Goal: Task Accomplishment & Management: Manage account settings

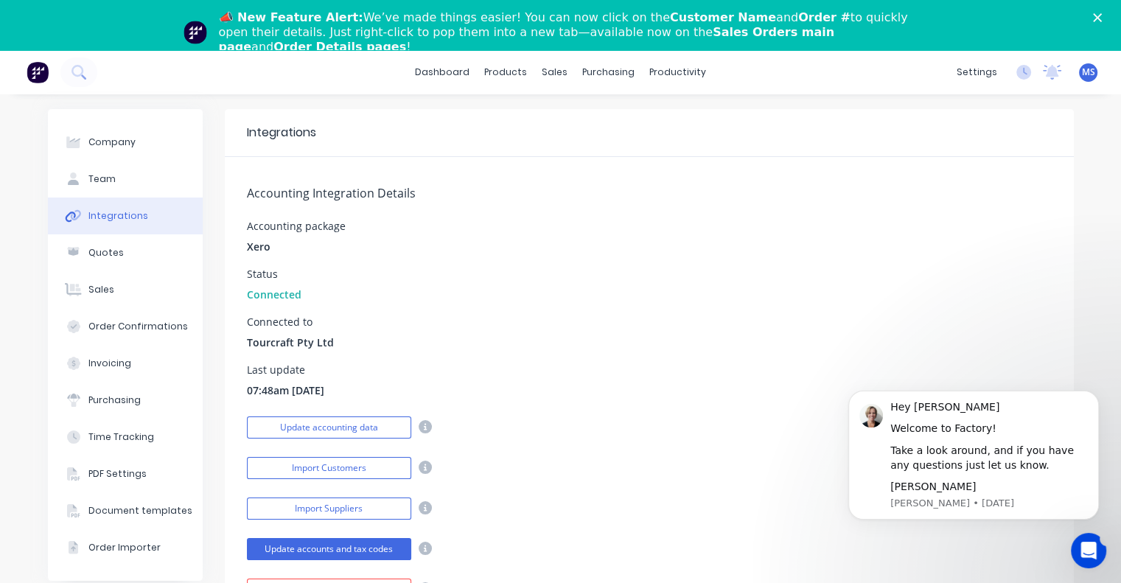
click at [1102, 14] on icon "Close" at bounding box center [1097, 17] width 9 height 9
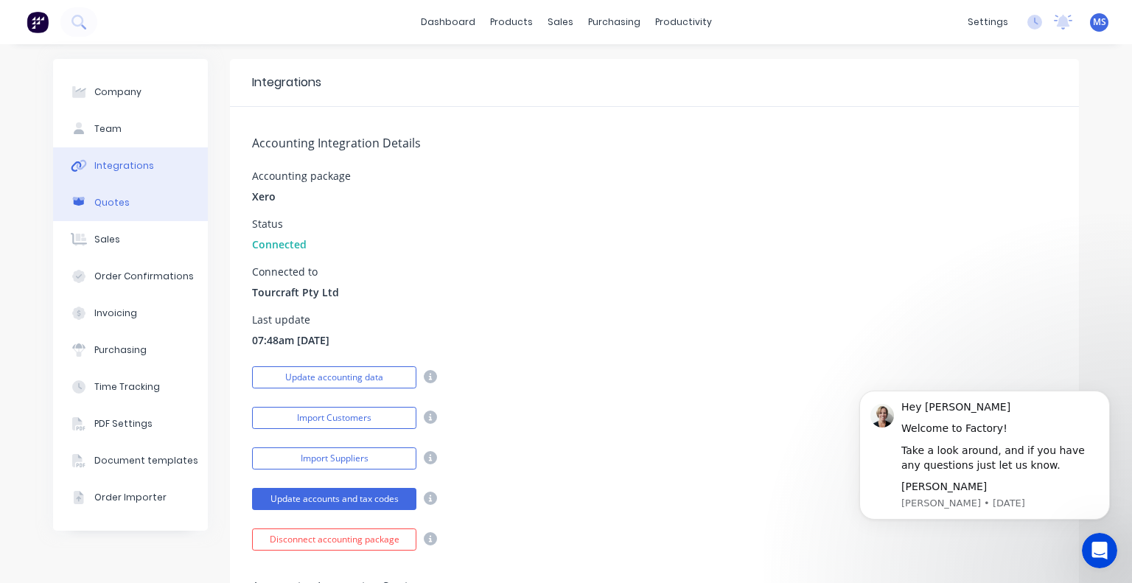
click at [120, 206] on button "Quotes" at bounding box center [130, 202] width 155 height 37
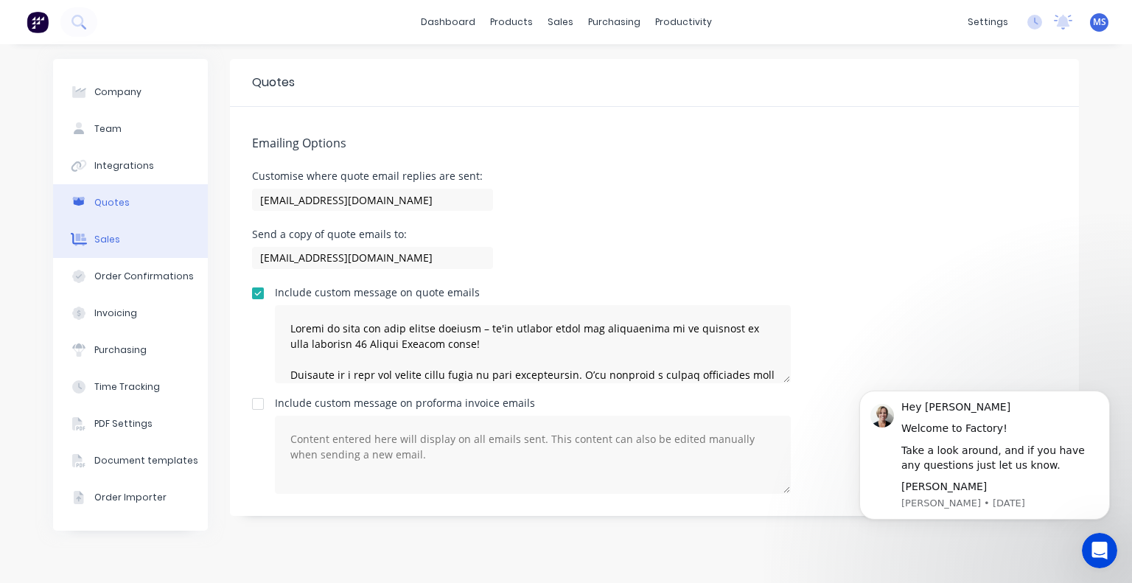
click at [115, 238] on div "Sales" at bounding box center [107, 239] width 26 height 13
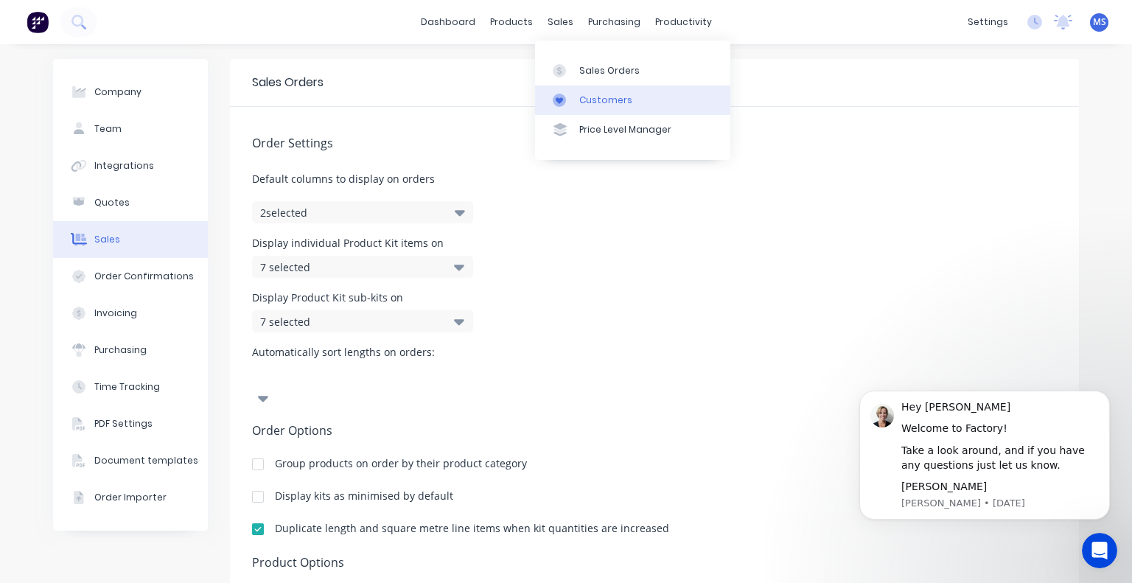
click at [584, 99] on div "Customers" at bounding box center [605, 100] width 53 height 13
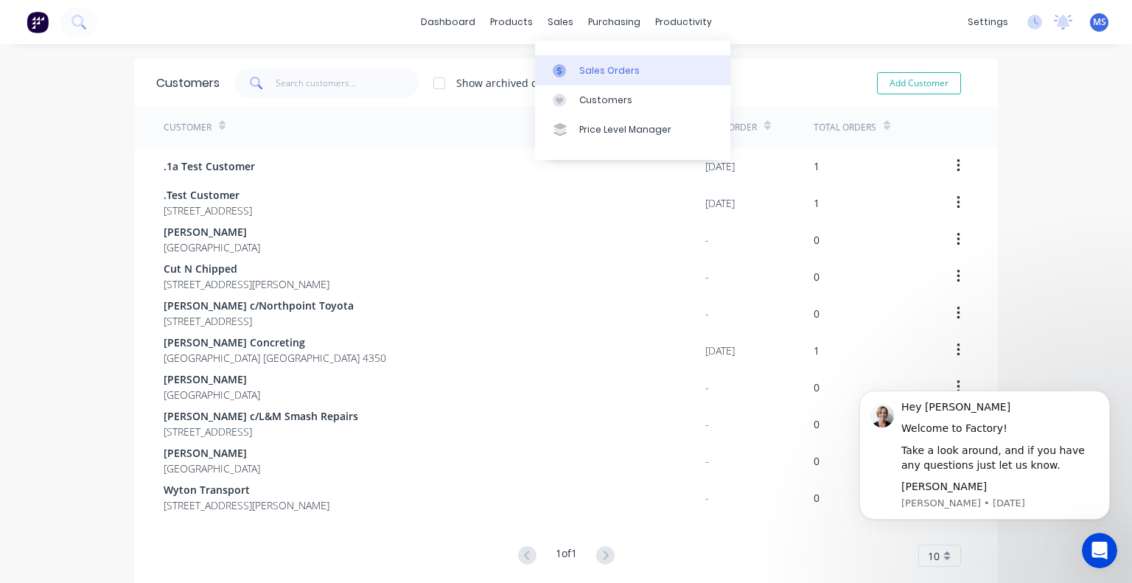
click at [575, 73] on link "Sales Orders" at bounding box center [632, 69] width 195 height 29
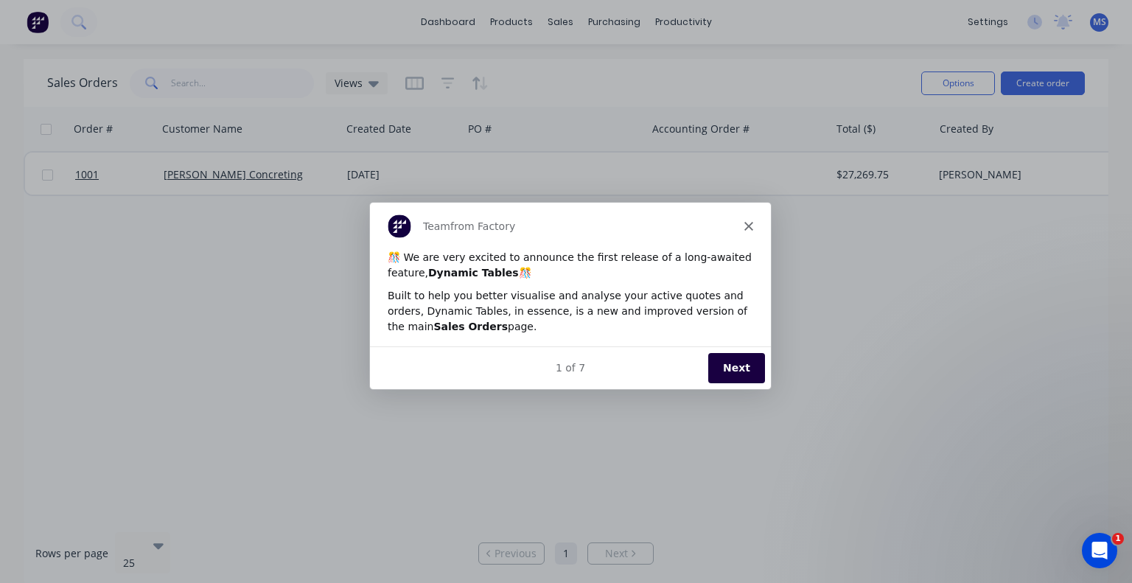
click at [227, 170] on div "Product tour overlay" at bounding box center [566, 291] width 1132 height 583
click at [718, 364] on button "Next" at bounding box center [735, 367] width 57 height 30
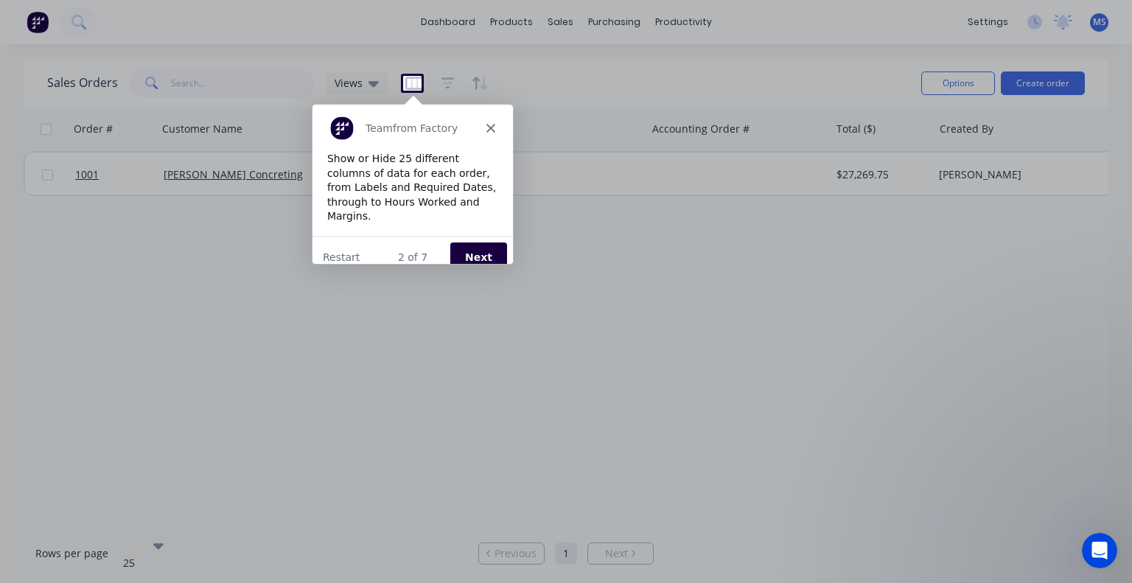
click at [480, 241] on button "Next" at bounding box center [477, 256] width 57 height 30
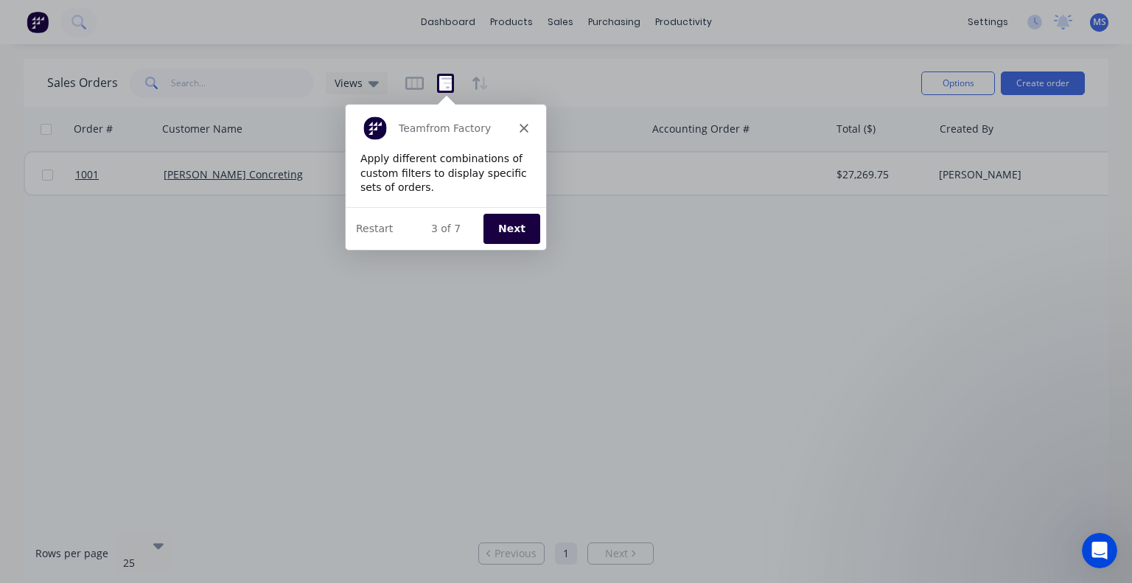
click at [500, 229] on button "Next" at bounding box center [510, 227] width 57 height 30
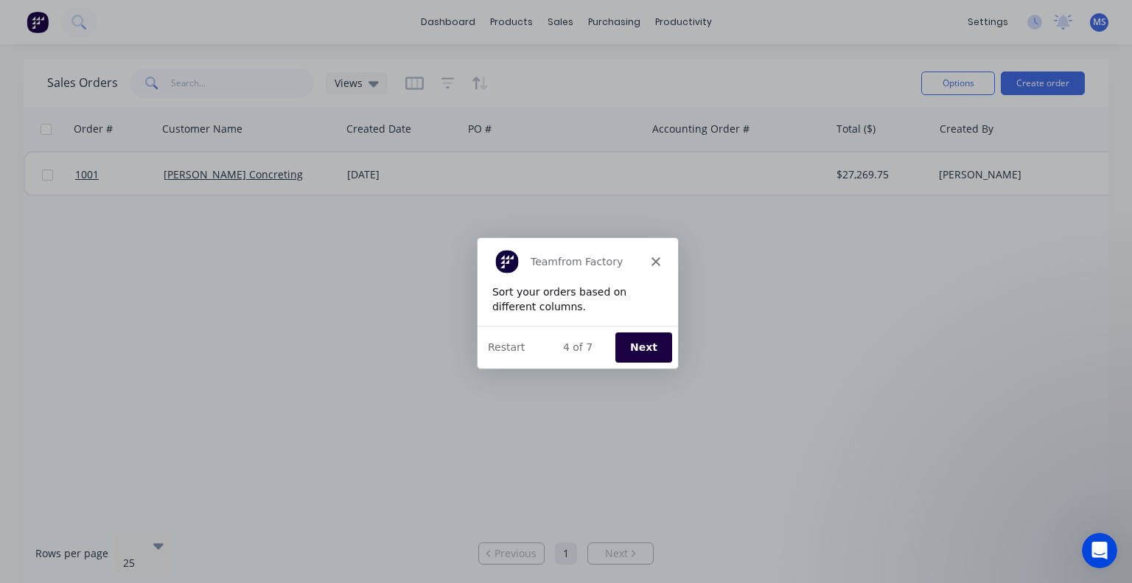
click at [643, 351] on button "Next" at bounding box center [643, 347] width 57 height 30
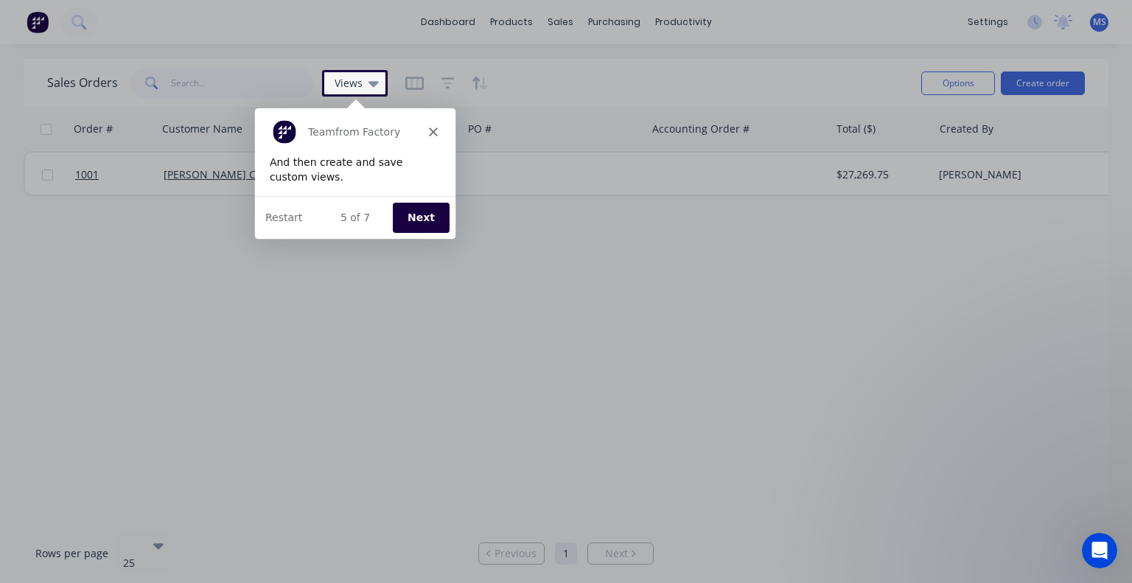
click at [407, 217] on button "Next" at bounding box center [419, 216] width 57 height 30
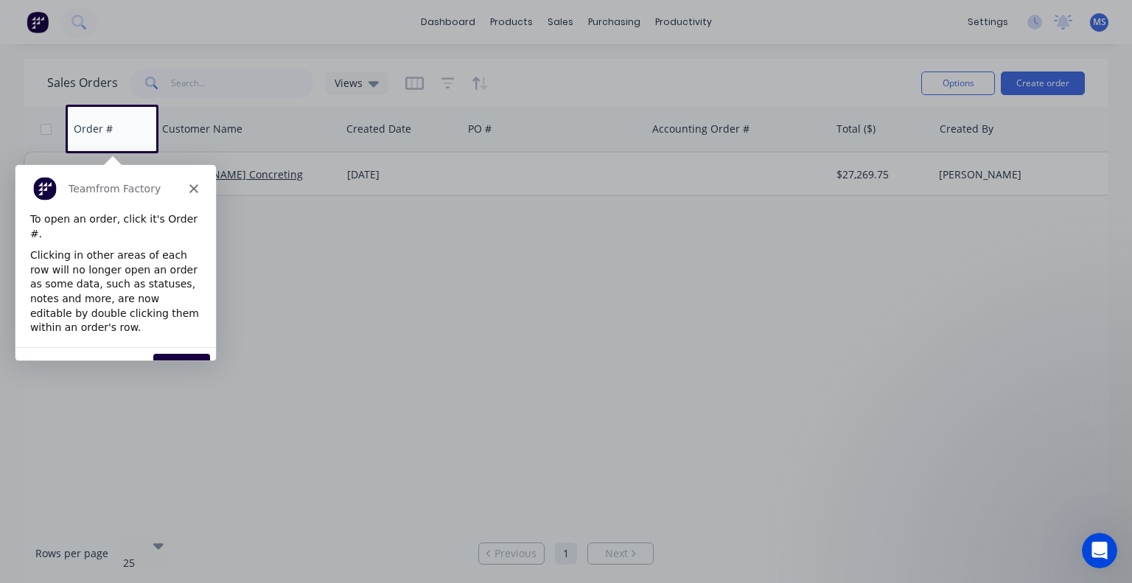
click at [183, 353] on button "Next" at bounding box center [181, 368] width 57 height 30
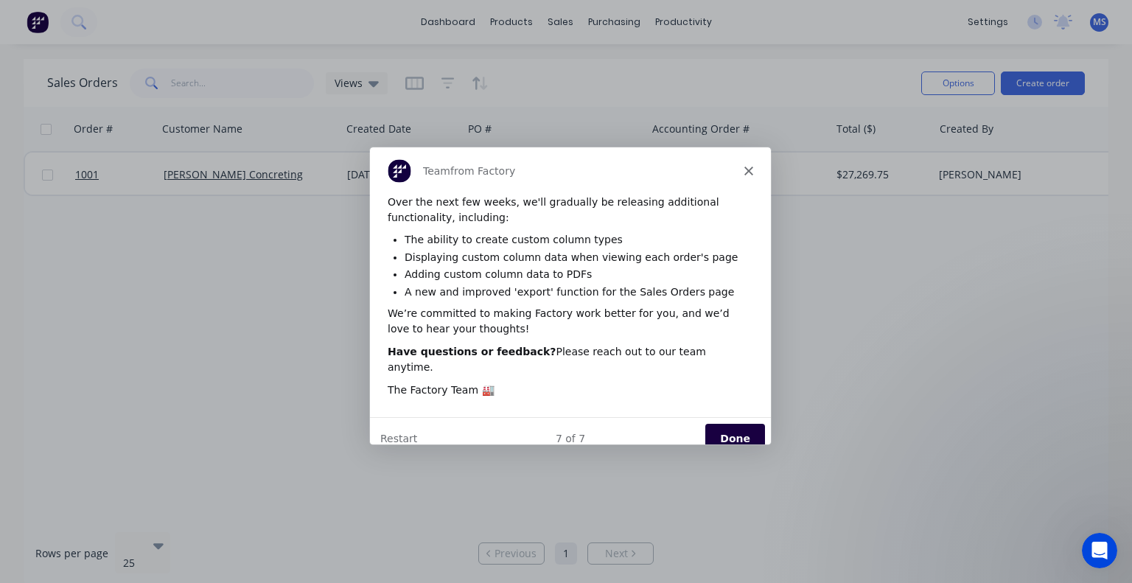
click at [734, 423] on button "Done" at bounding box center [734, 437] width 60 height 30
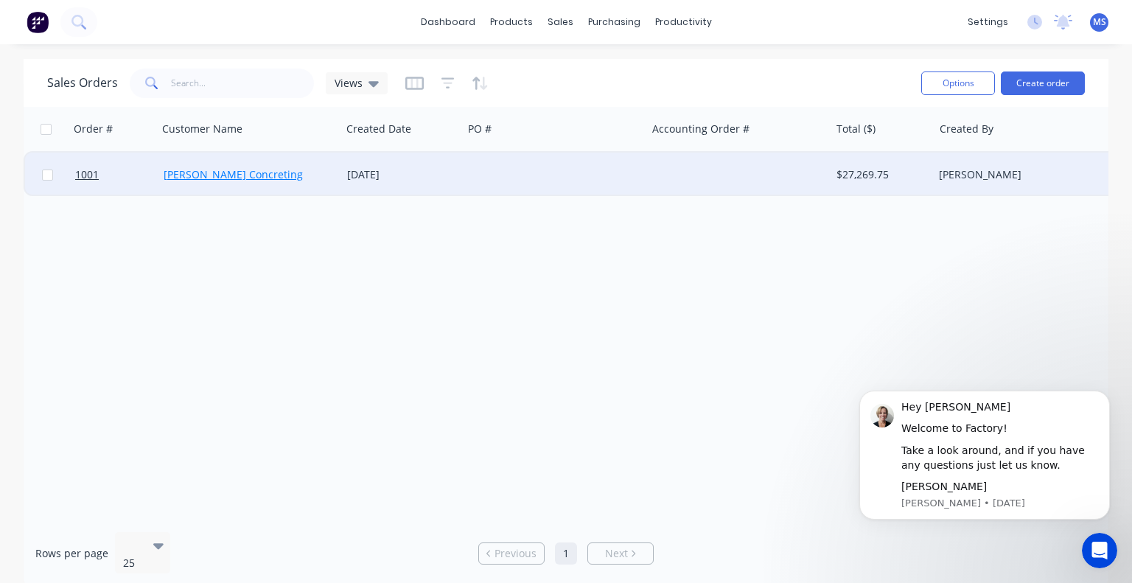
click at [233, 169] on link "[PERSON_NAME] Concreting" at bounding box center [233, 174] width 139 height 14
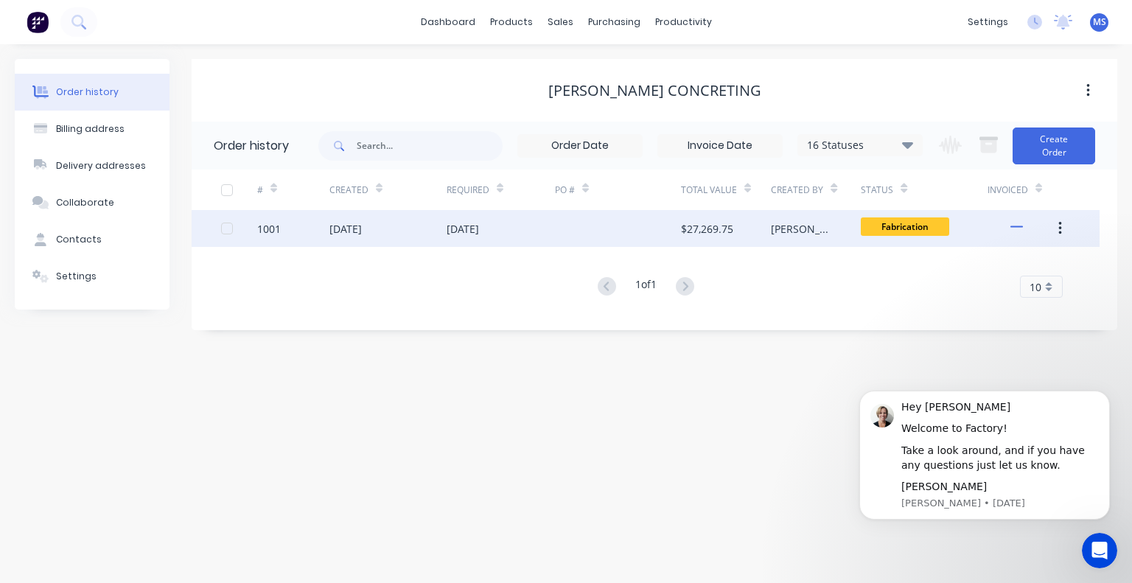
click at [704, 228] on div "$27,269.75" at bounding box center [707, 228] width 52 height 15
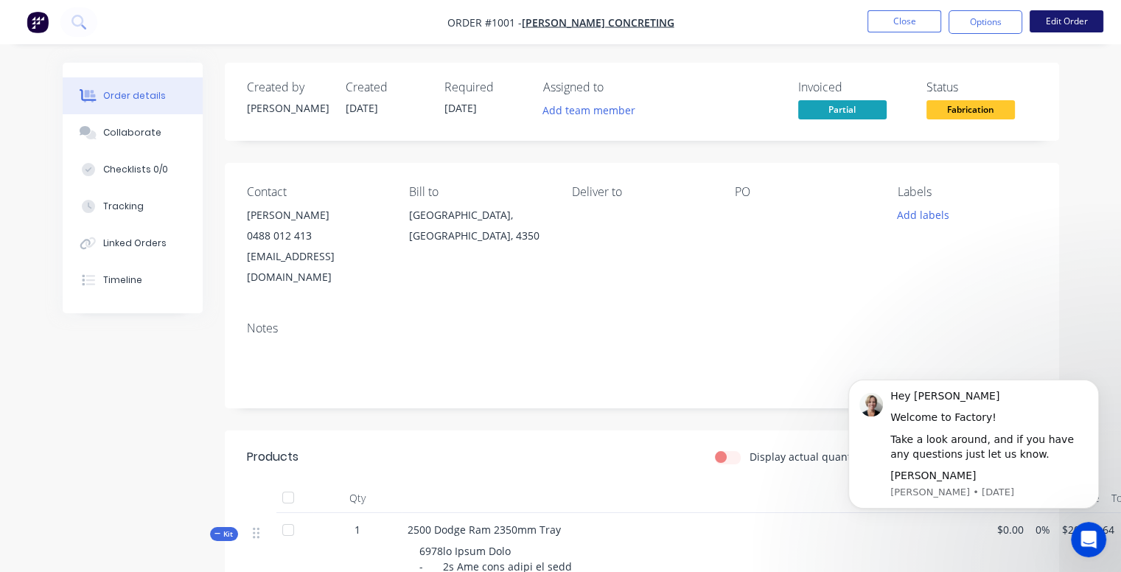
click at [1070, 23] on button "Edit Order" at bounding box center [1066, 21] width 74 height 22
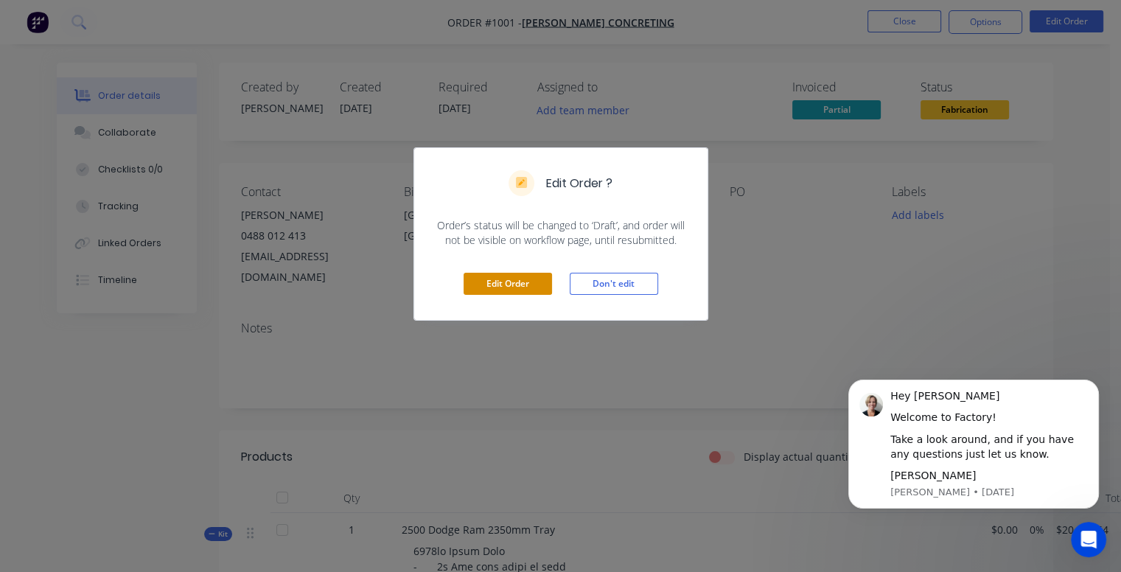
click at [505, 288] on button "Edit Order" at bounding box center [507, 284] width 88 height 22
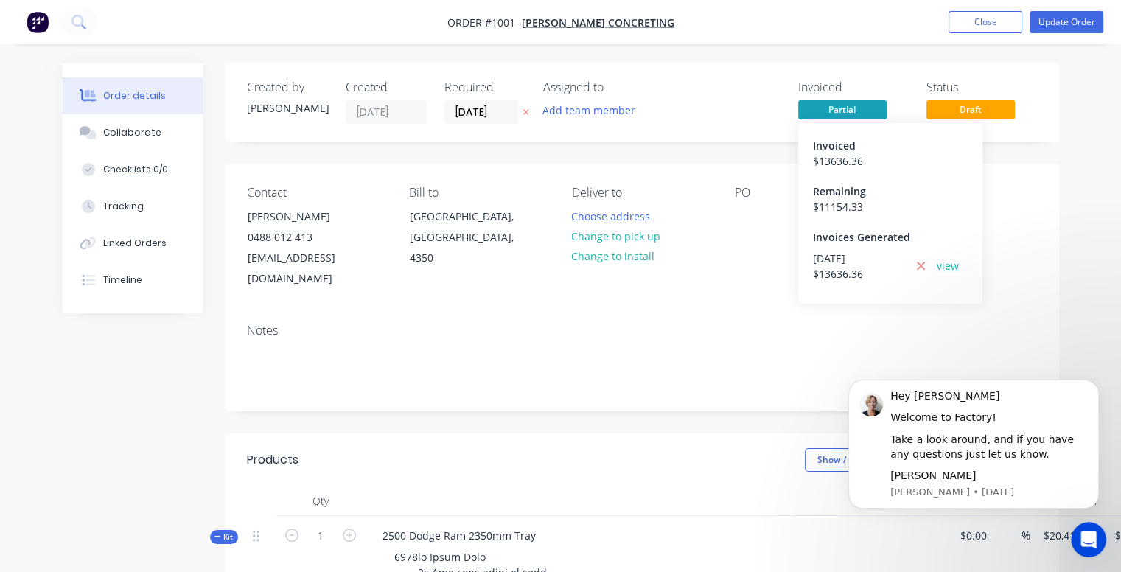
click at [939, 265] on link "view" at bounding box center [948, 265] width 22 height 15
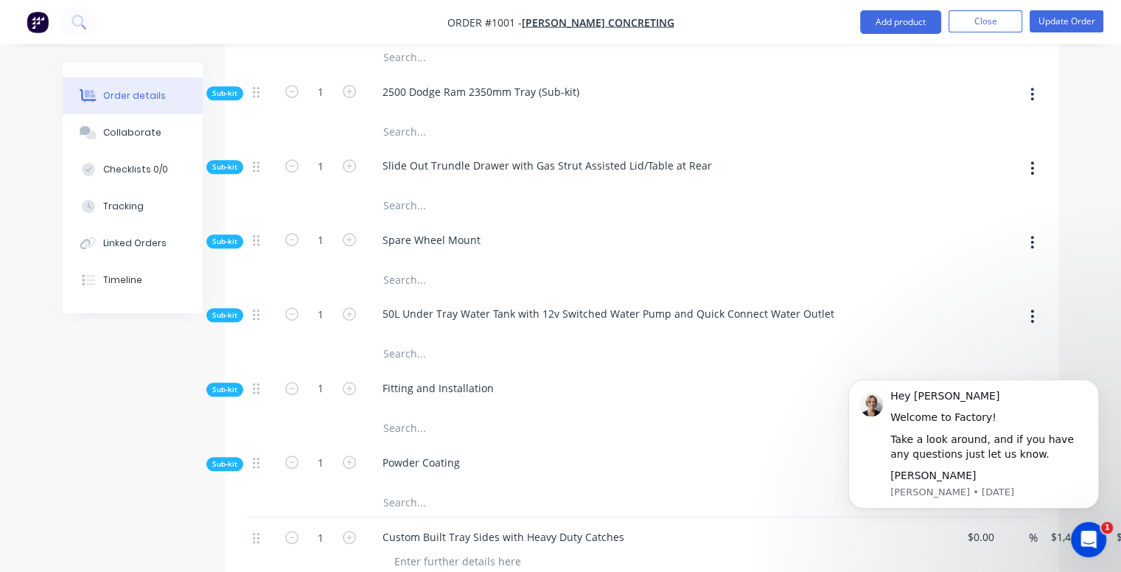
scroll to position [951, 0]
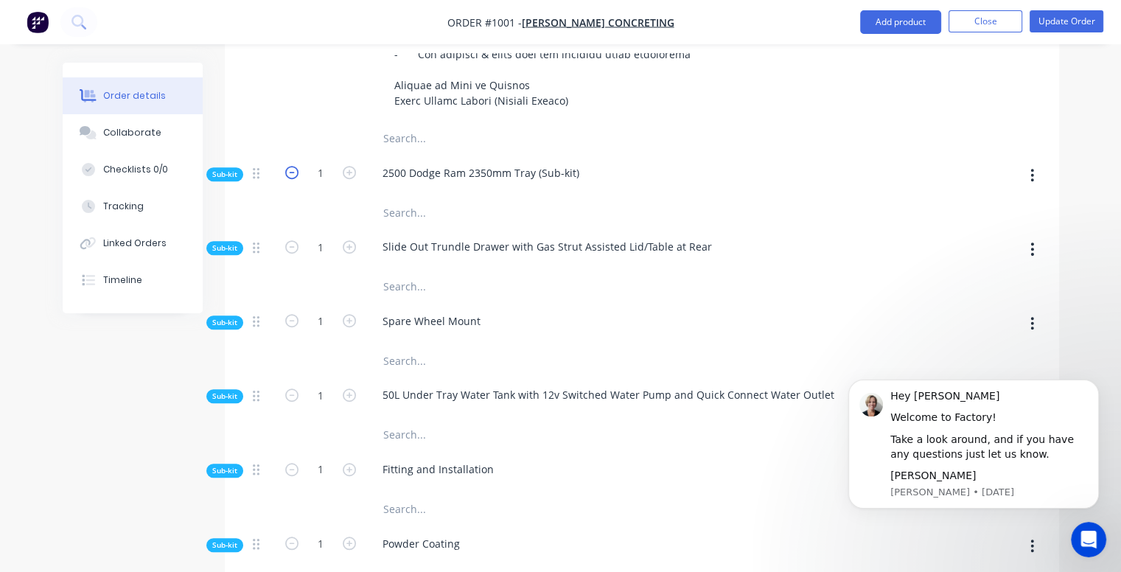
click at [293, 166] on icon "button" at bounding box center [291, 172] width 13 height 13
type input "$0.00"
type input "0"
click at [295, 240] on icon "button" at bounding box center [291, 246] width 13 height 13
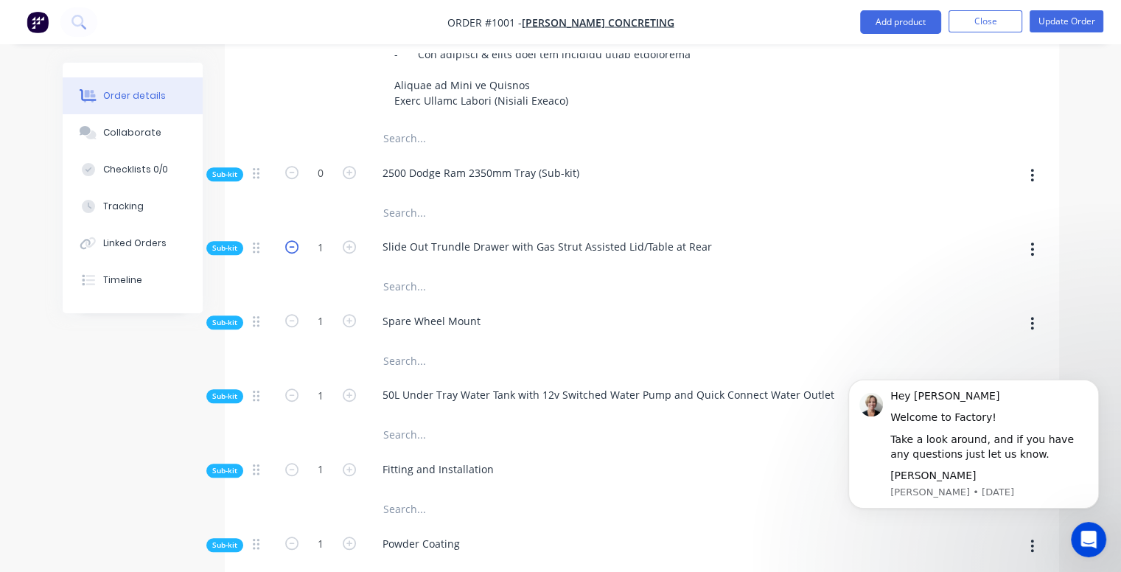
type input "0"
click at [295, 314] on icon "button" at bounding box center [291, 320] width 13 height 13
type input "0"
click at [287, 388] on icon "button" at bounding box center [291, 394] width 13 height 13
type input "0"
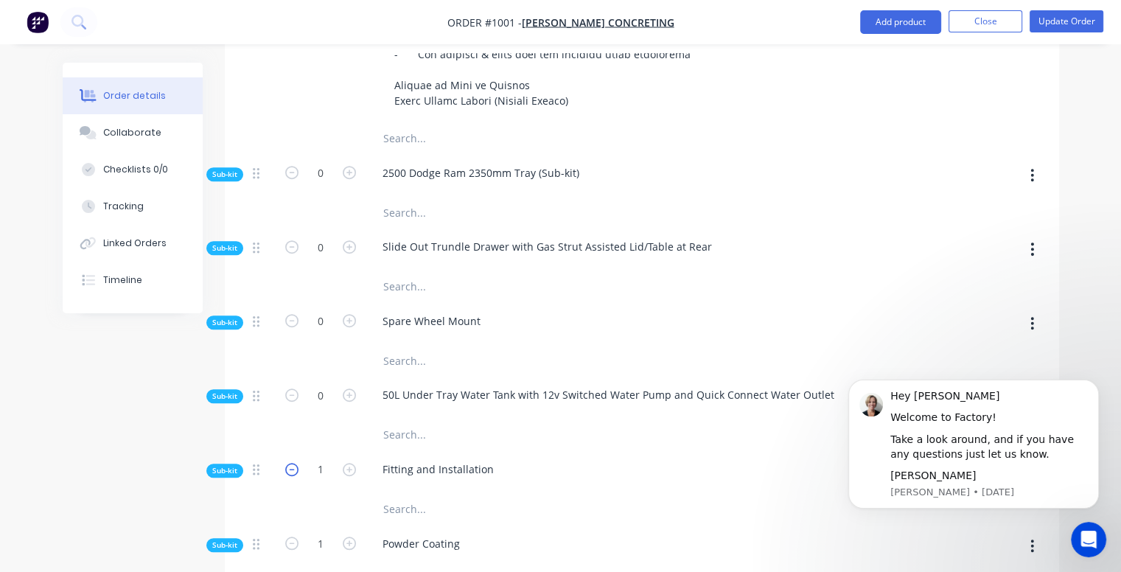
click at [292, 463] on icon "button" at bounding box center [291, 469] width 13 height 13
type input "0"
click at [292, 536] on icon "button" at bounding box center [291, 542] width 13 height 13
type input "0"
click at [1050, 14] on button "Update Order" at bounding box center [1066, 21] width 74 height 22
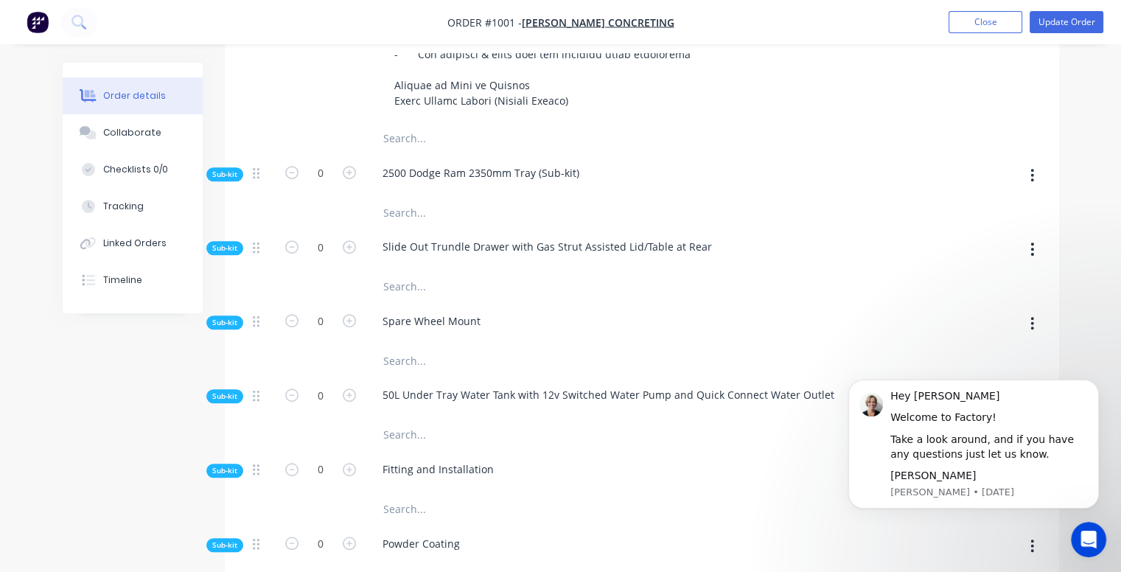
type input "$1,450.00"
type input "$1,318.18"
type input "$859.09"
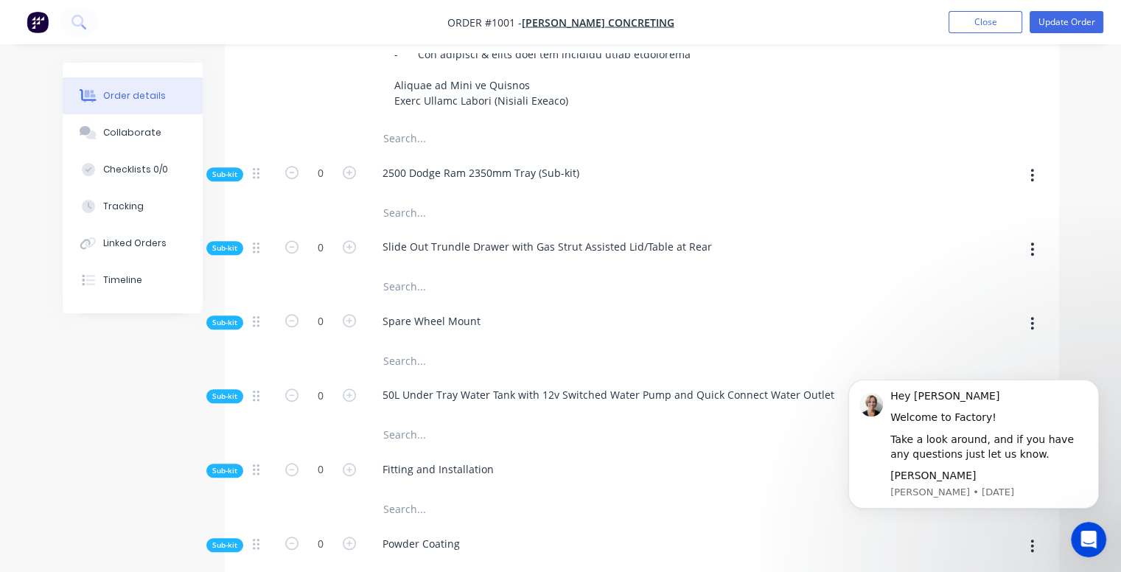
type input "$859.09"
type input "$522.73"
type input "$1,540.91"
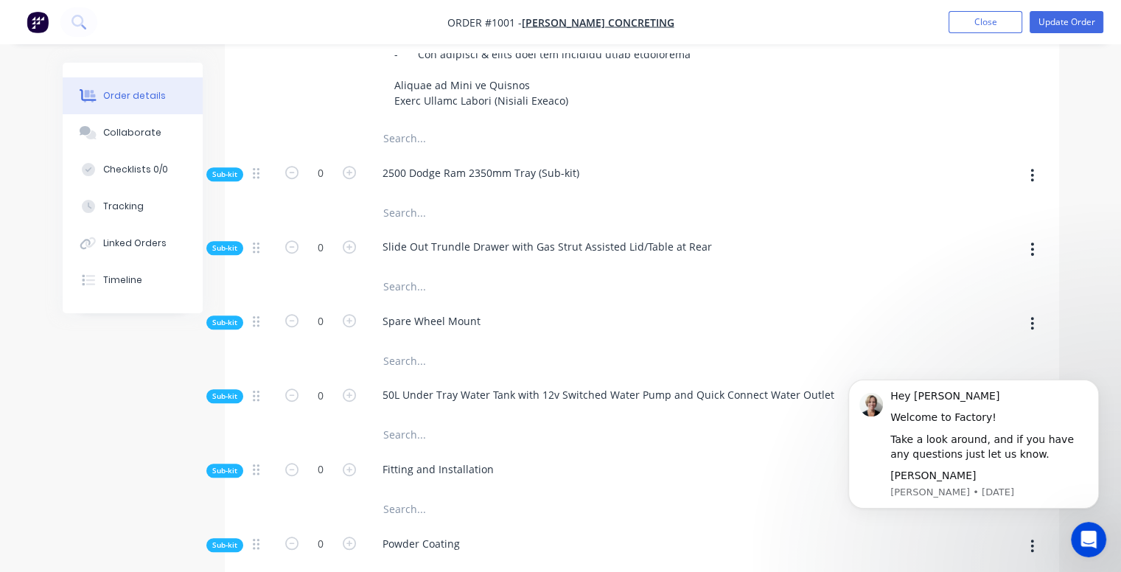
type input "$-1,313.86"
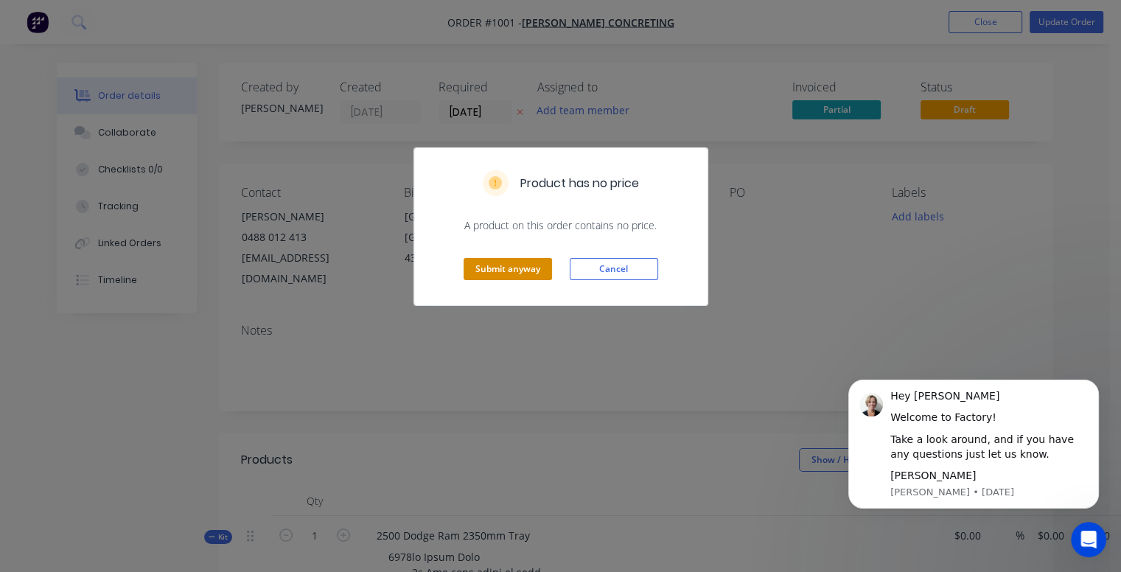
click at [531, 270] on button "Submit anyway" at bounding box center [507, 269] width 88 height 22
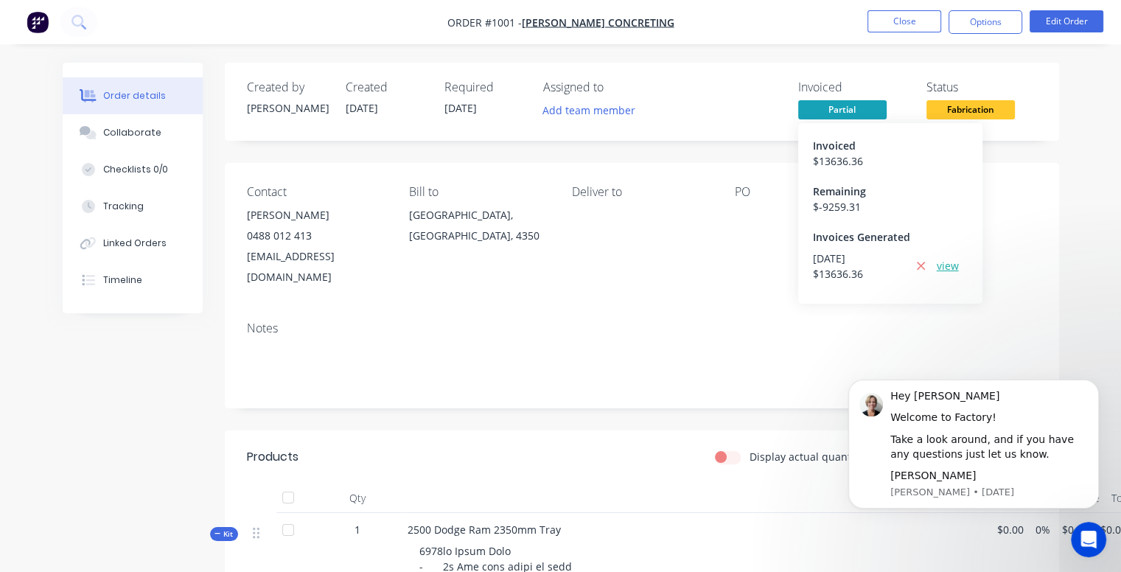
click at [948, 262] on link "view" at bounding box center [948, 265] width 22 height 15
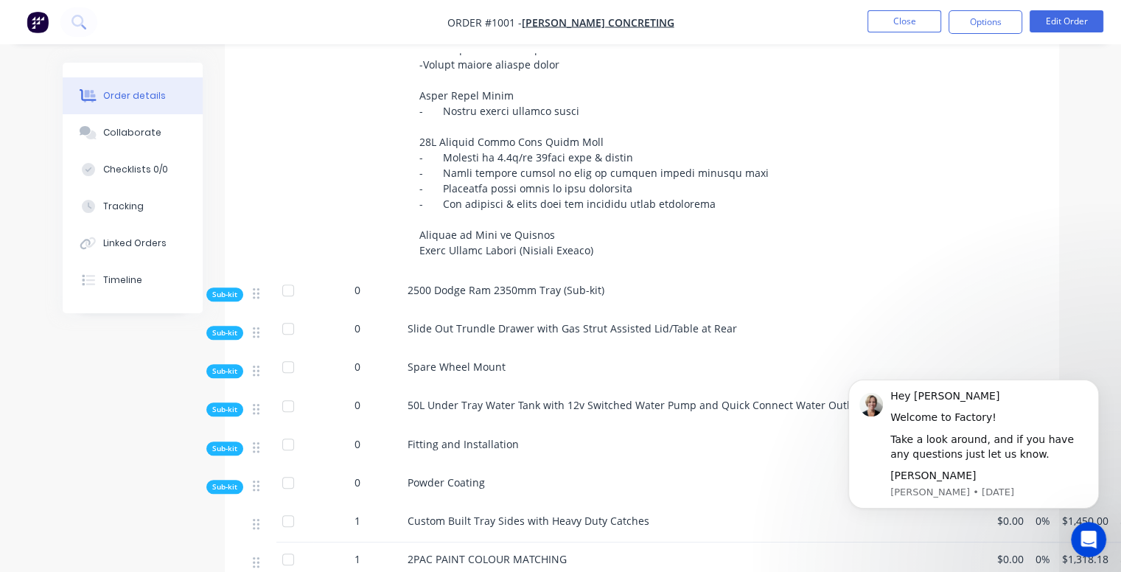
scroll to position [816, 0]
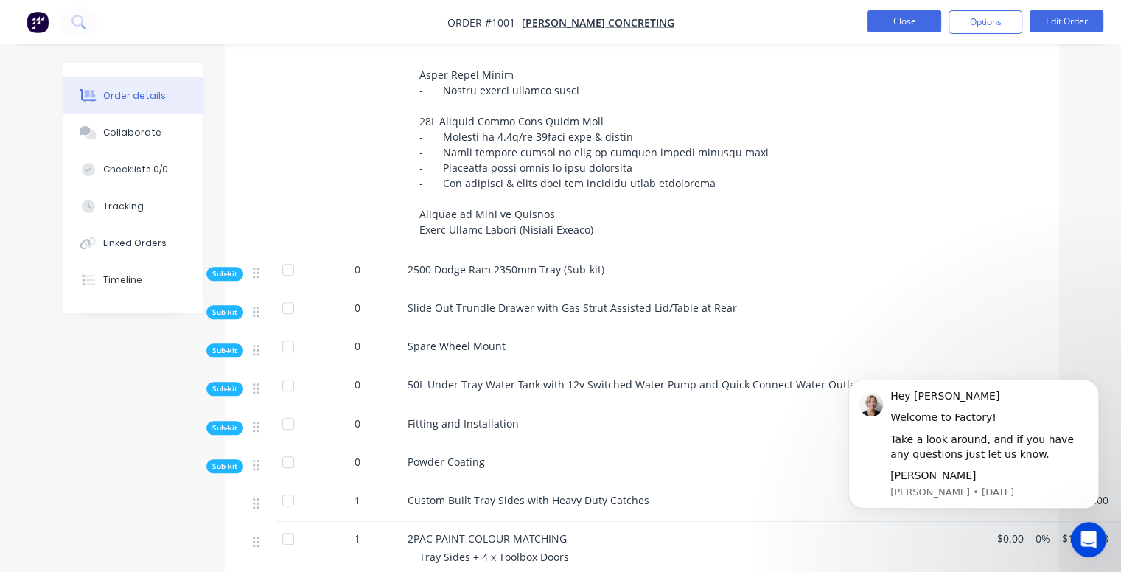
click at [909, 15] on button "Close" at bounding box center [904, 21] width 74 height 22
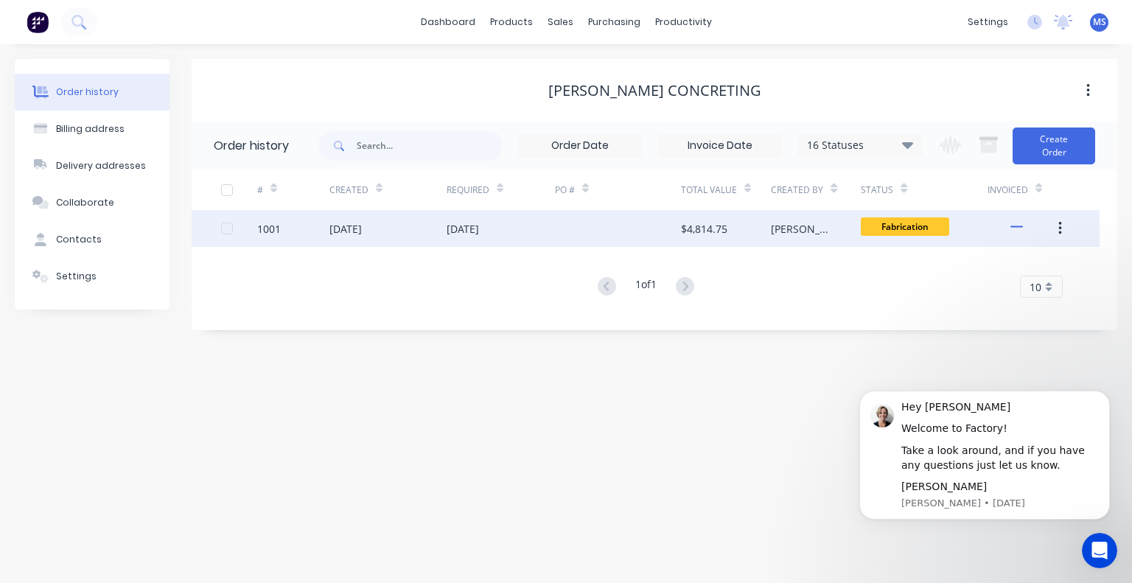
click at [695, 229] on div "$4,814.75" at bounding box center [704, 228] width 46 height 15
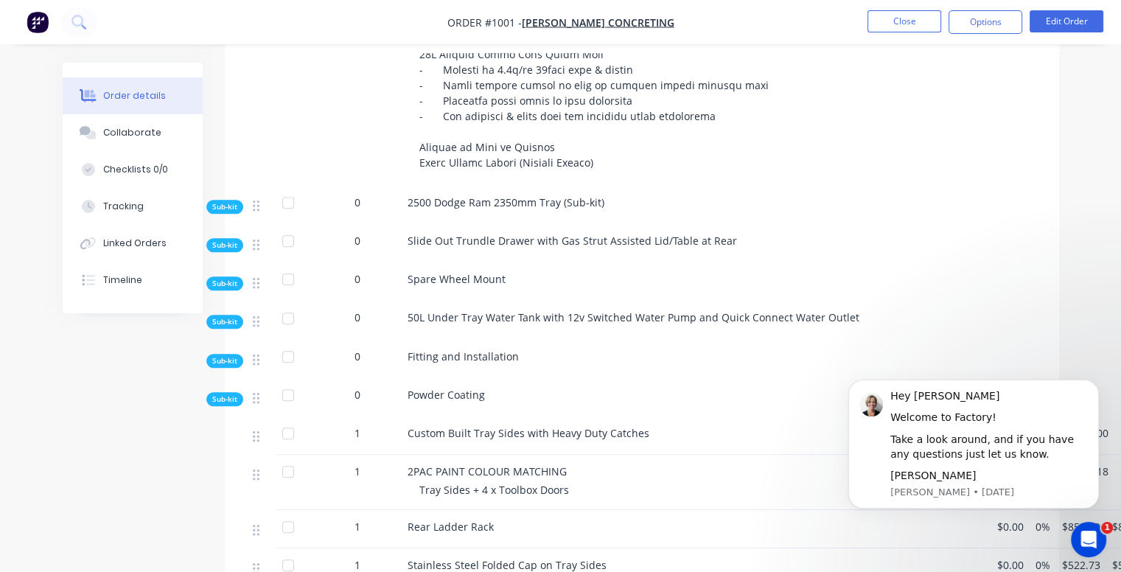
scroll to position [880, 0]
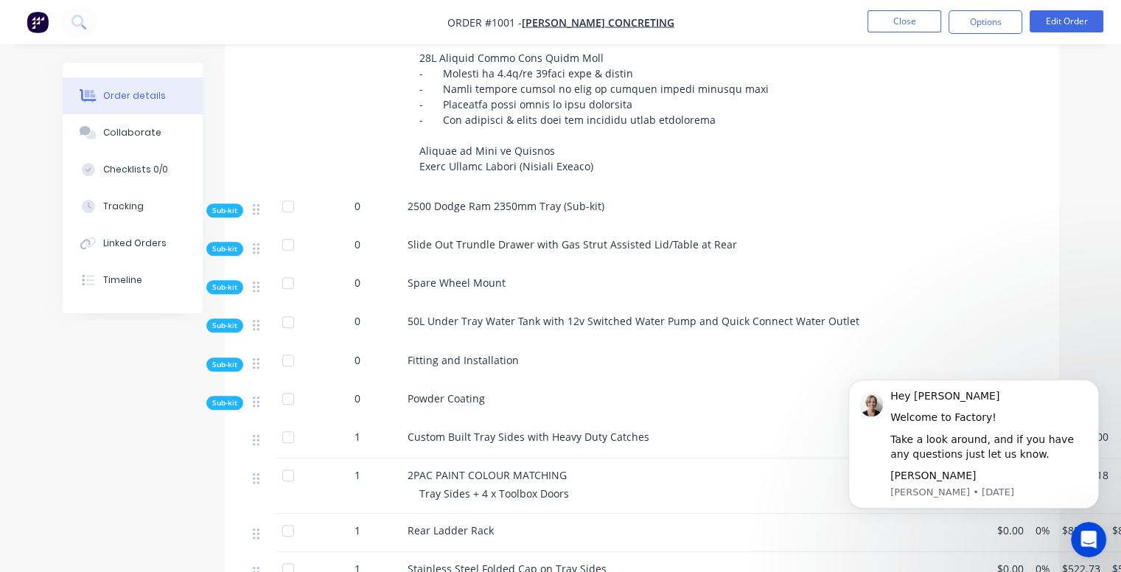
click at [338, 198] on div "0" at bounding box center [357, 205] width 77 height 15
click at [290, 192] on div at bounding box center [287, 206] width 29 height 29
click at [289, 192] on div at bounding box center [287, 206] width 29 height 29
click at [433, 199] on span "2500 Dodge Ram 2350mm Tray (Sub-kit)" at bounding box center [505, 206] width 197 height 14
click at [1064, 19] on button "Edit Order" at bounding box center [1066, 21] width 74 height 22
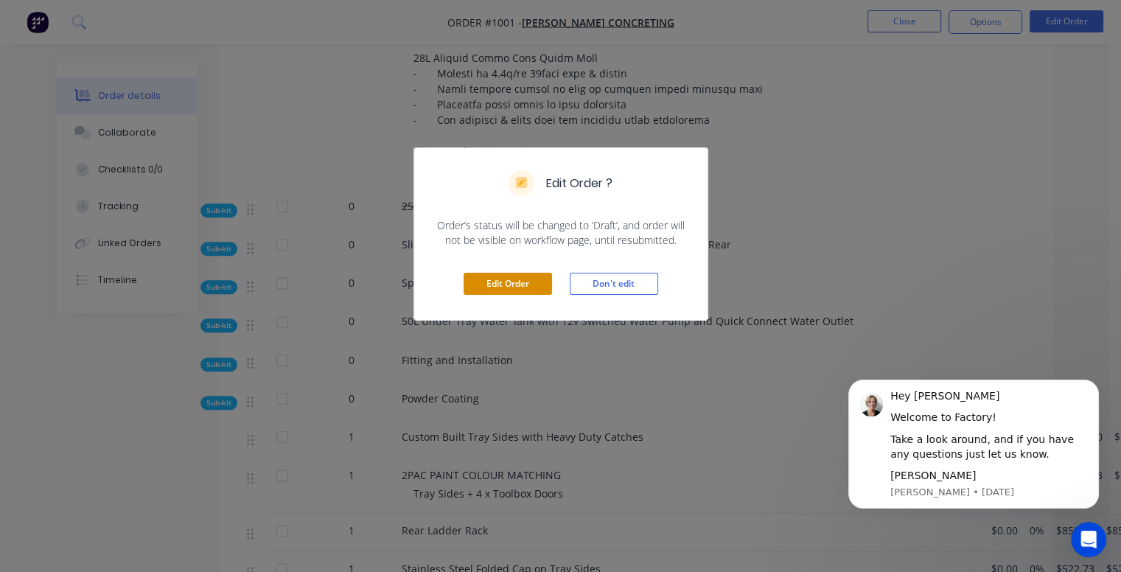
click at [528, 290] on button "Edit Order" at bounding box center [507, 284] width 88 height 22
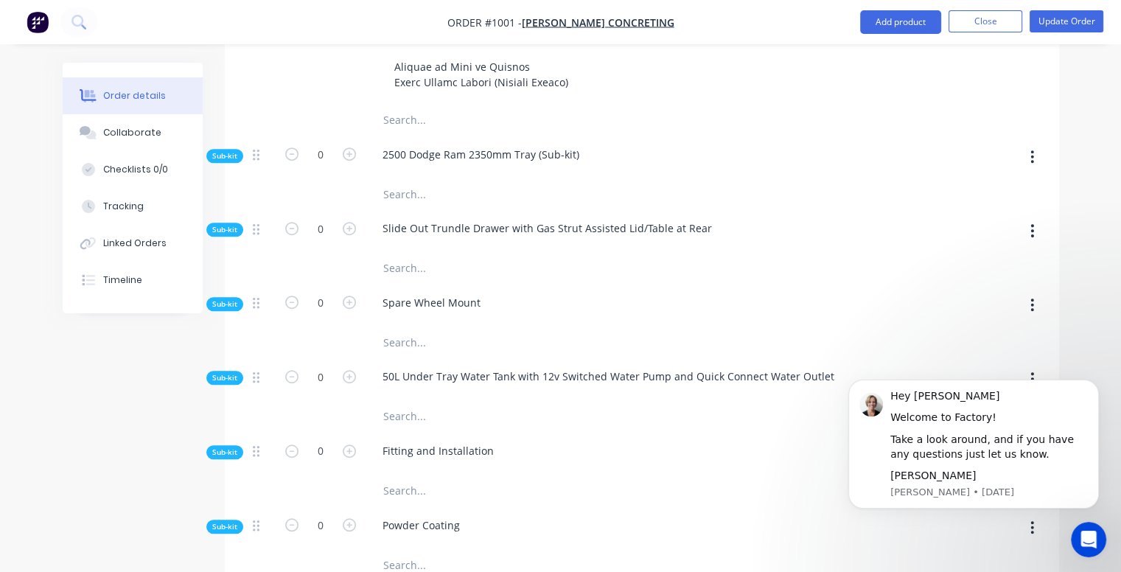
scroll to position [975, 0]
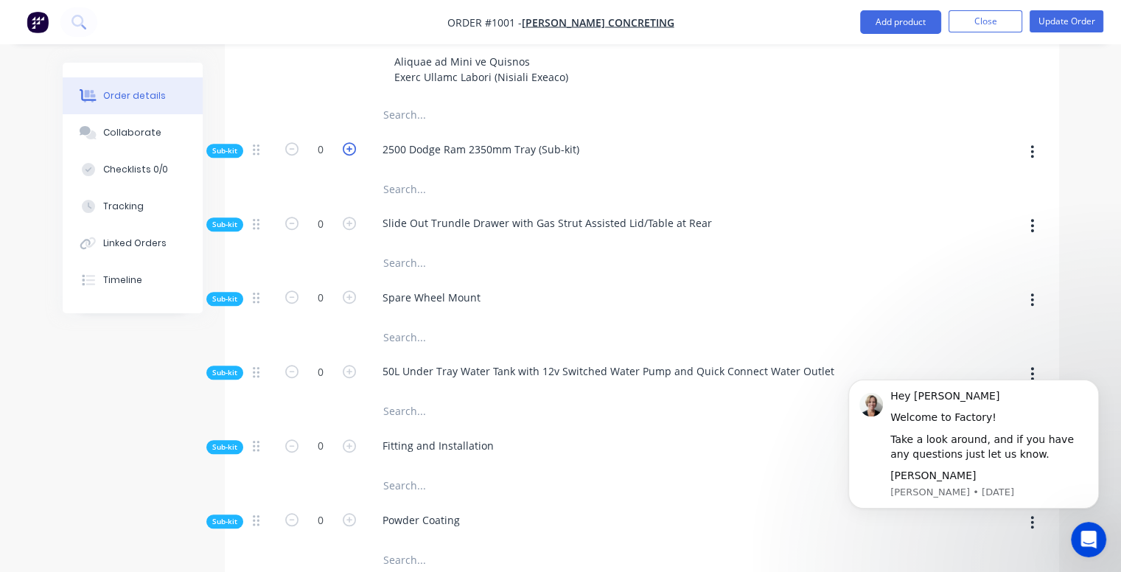
click at [351, 142] on icon "button" at bounding box center [349, 148] width 13 height 13
type input "1"
click at [351, 217] on icon "button" at bounding box center [349, 223] width 13 height 13
type input "1"
click at [351, 290] on icon "button" at bounding box center [349, 296] width 13 height 13
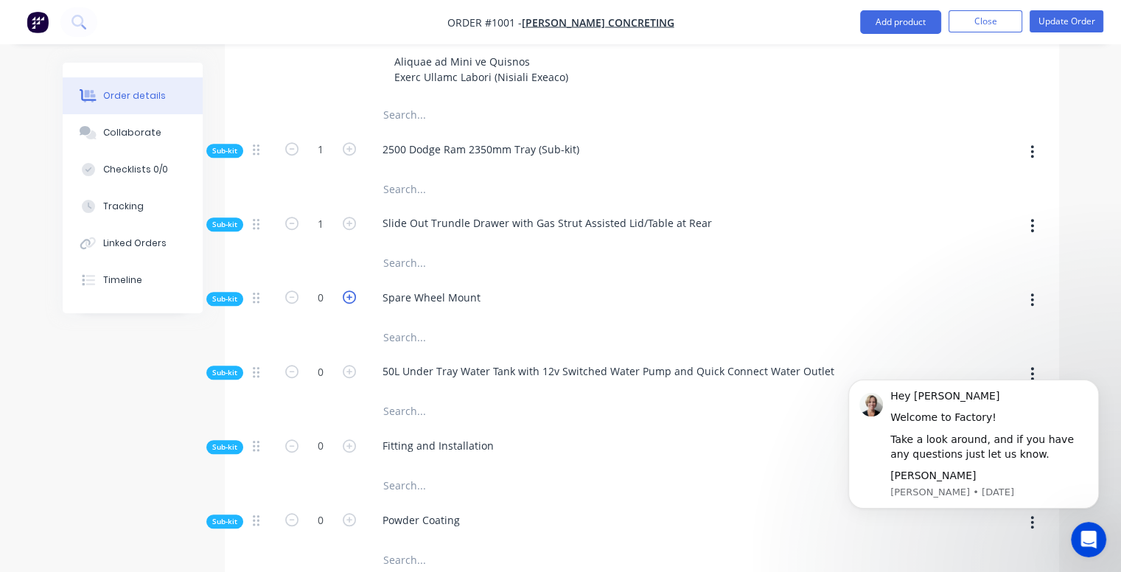
type input "1"
click at [349, 365] on icon "button" at bounding box center [349, 371] width 13 height 13
type input "1"
click at [347, 439] on icon "button" at bounding box center [349, 445] width 13 height 13
type input "1"
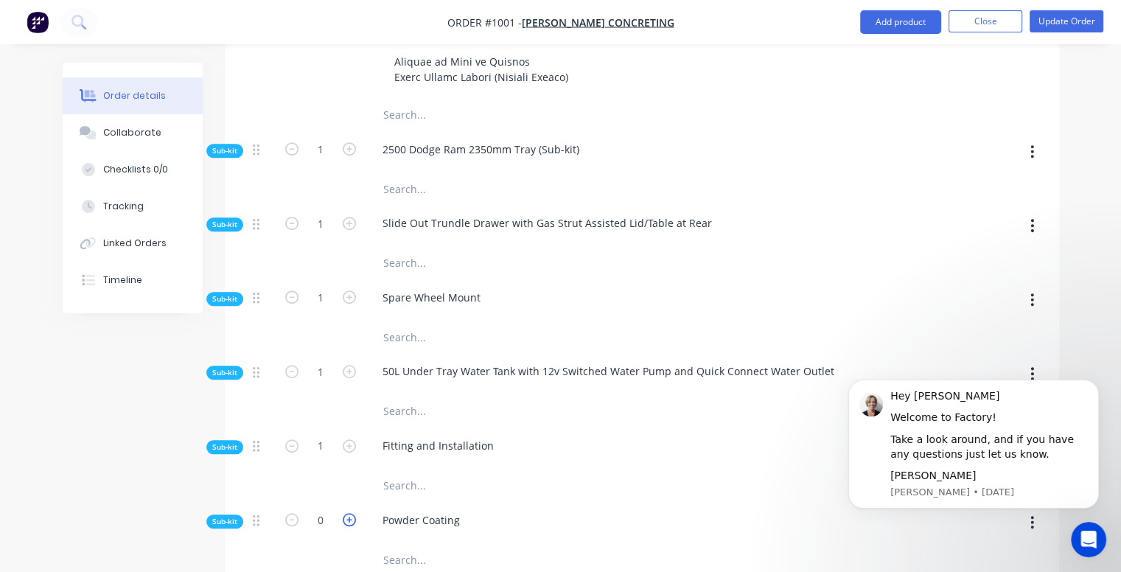
click at [351, 513] on icon "button" at bounding box center [349, 519] width 13 height 13
type input "1"
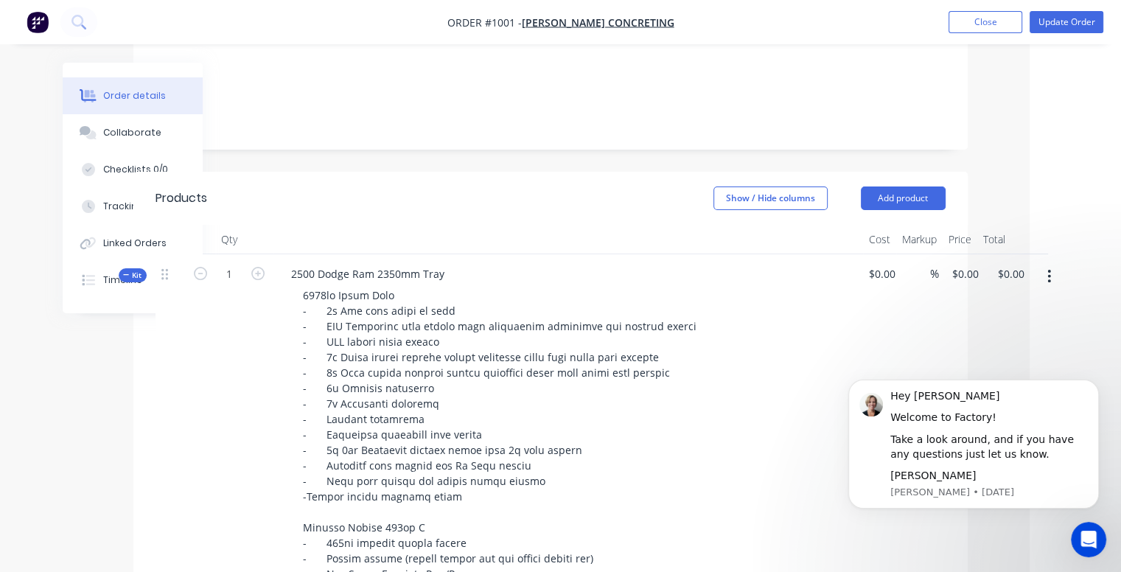
scroll to position [259, 91]
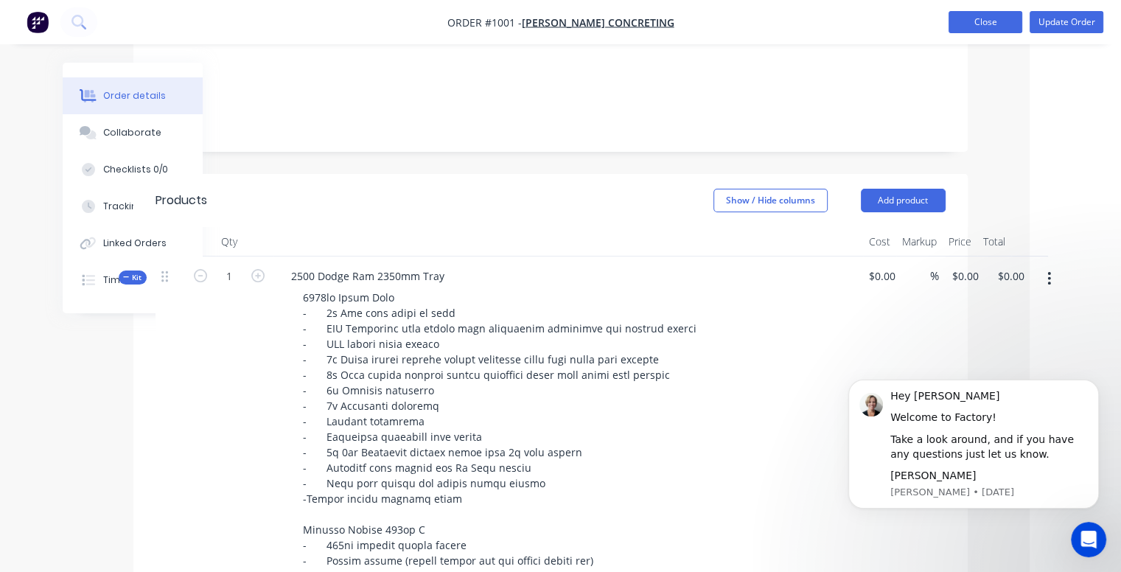
click at [976, 27] on button "Close" at bounding box center [985, 22] width 74 height 22
